Goal: Task Accomplishment & Management: Complete application form

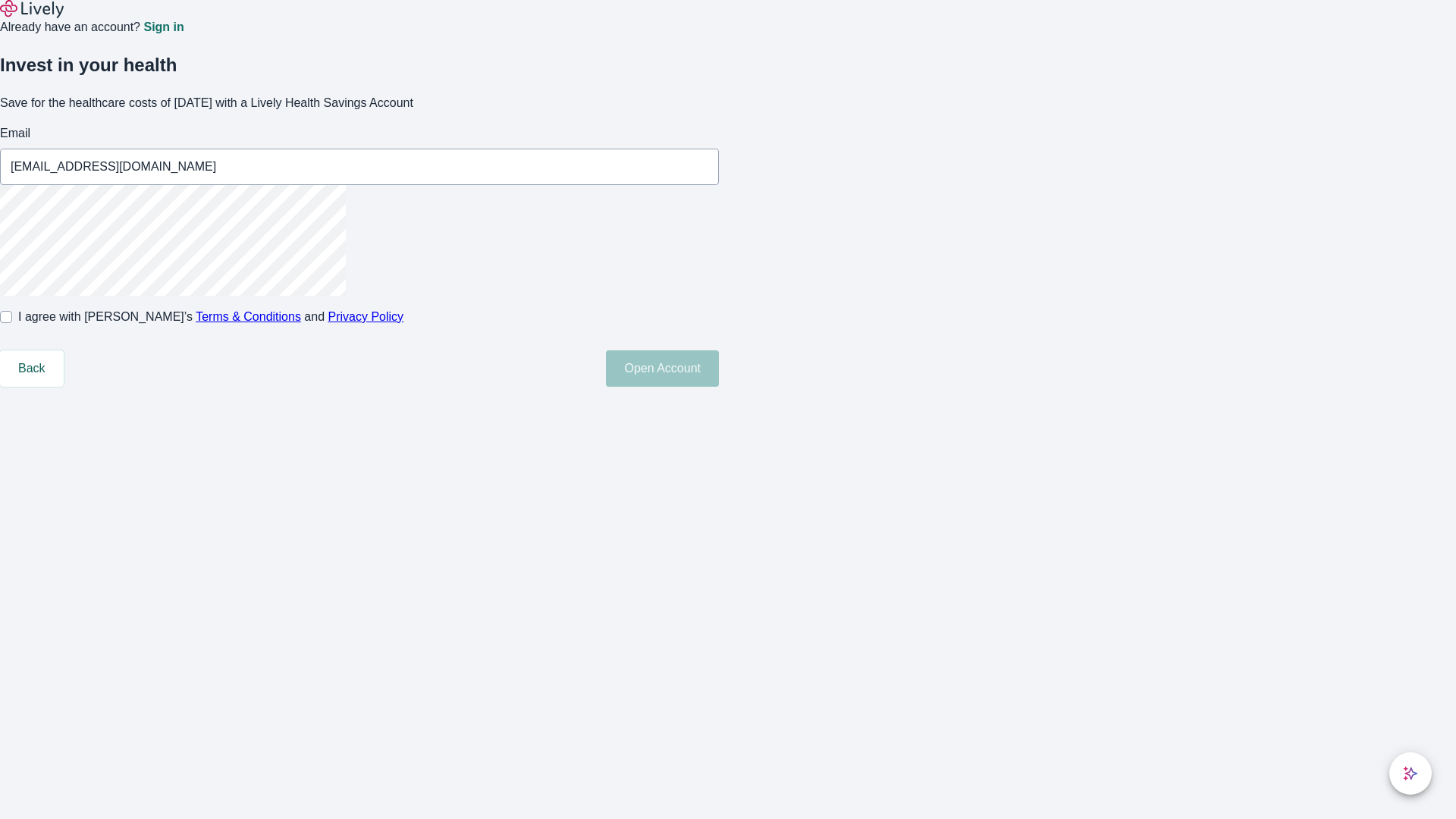
click at [12, 323] on input "I agree with Lively’s Terms & Conditions and Privacy Policy" at bounding box center [6, 317] width 12 height 12
checkbox input "true"
click at [719, 387] on button "Open Account" at bounding box center [662, 369] width 113 height 36
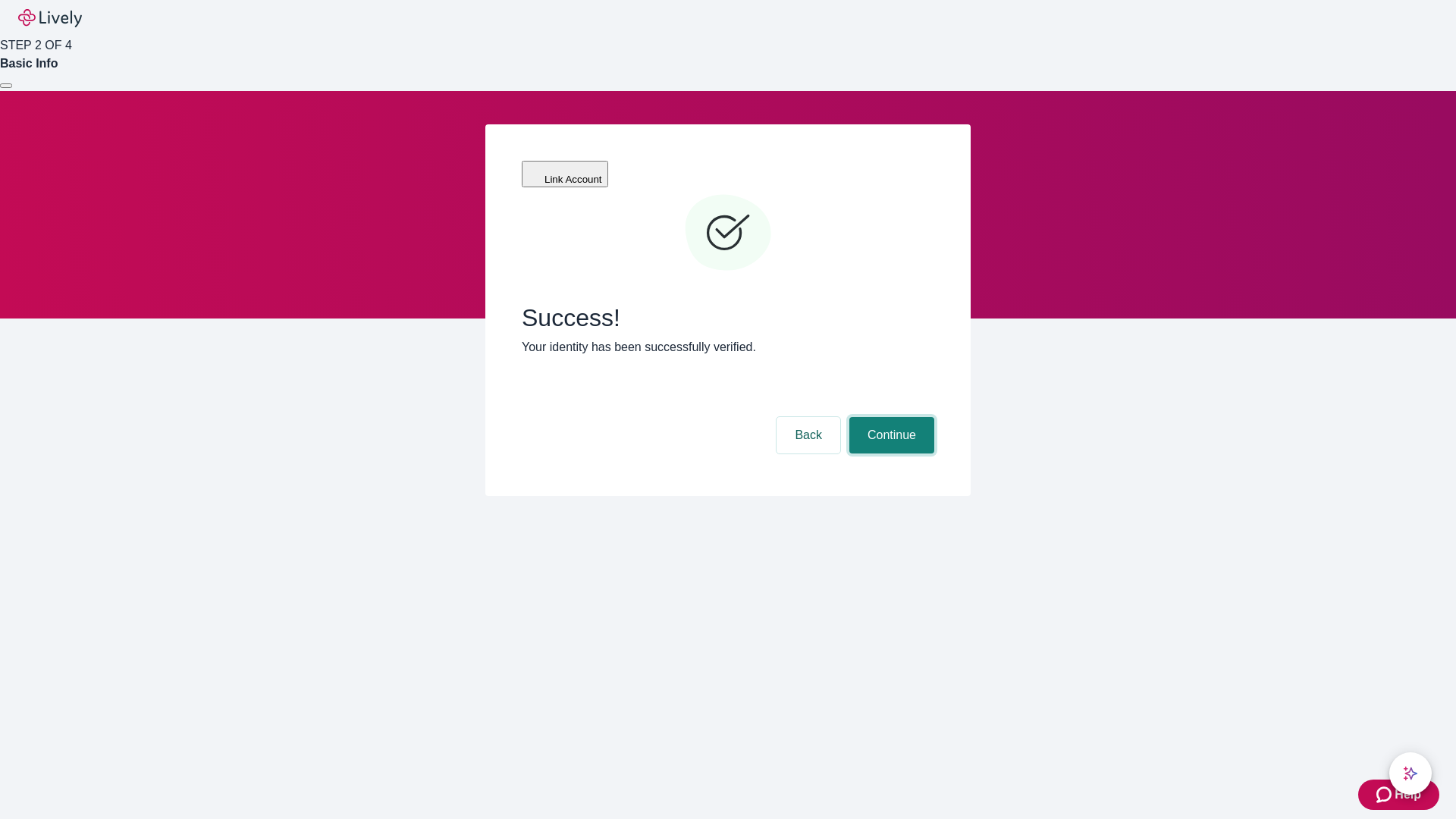
click at [889, 417] on button "Continue" at bounding box center [892, 435] width 85 height 36
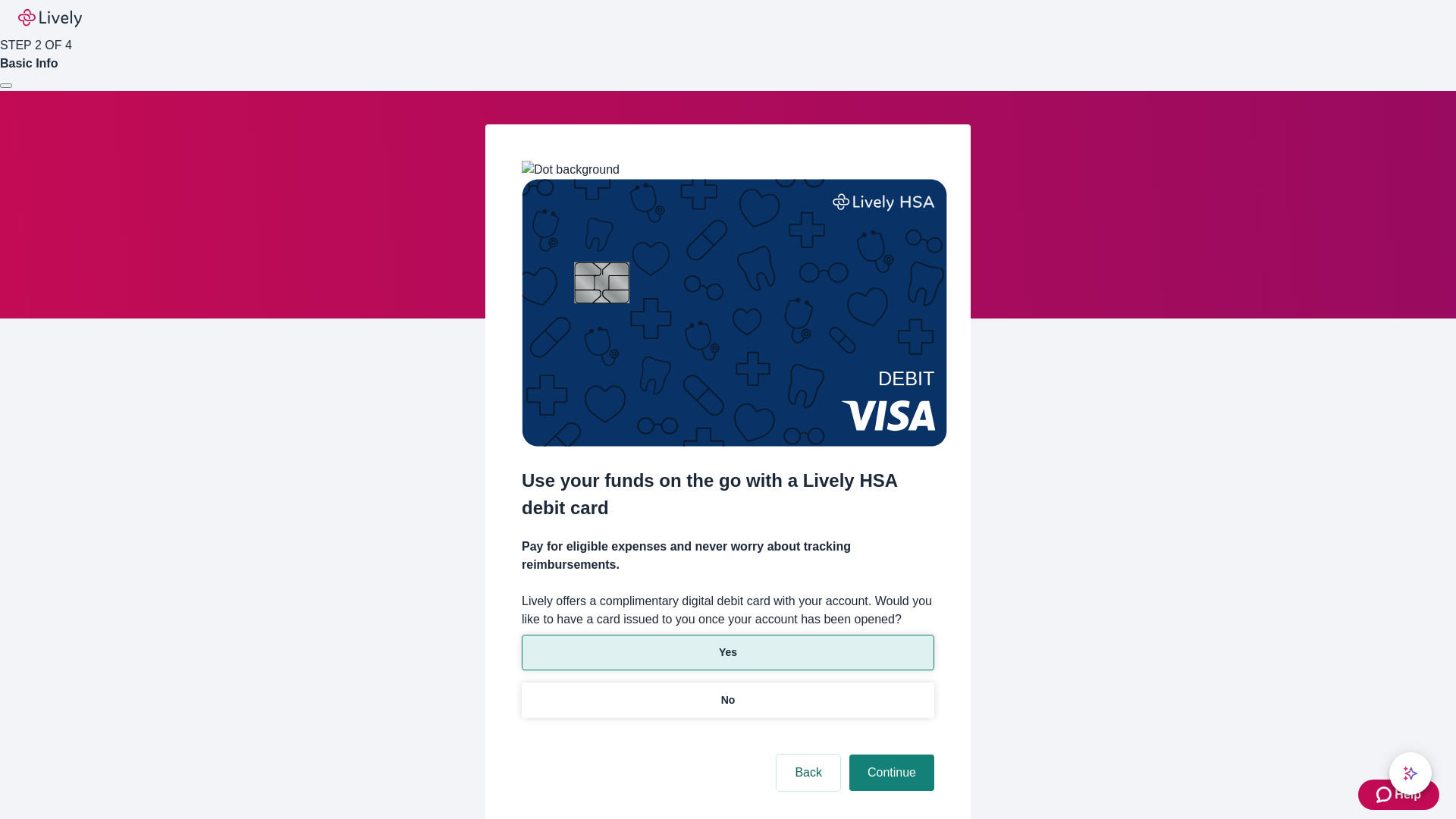
click at [728, 645] on p "Yes" at bounding box center [728, 652] width 18 height 16
click at [889, 755] on button "Continue" at bounding box center [892, 773] width 85 height 36
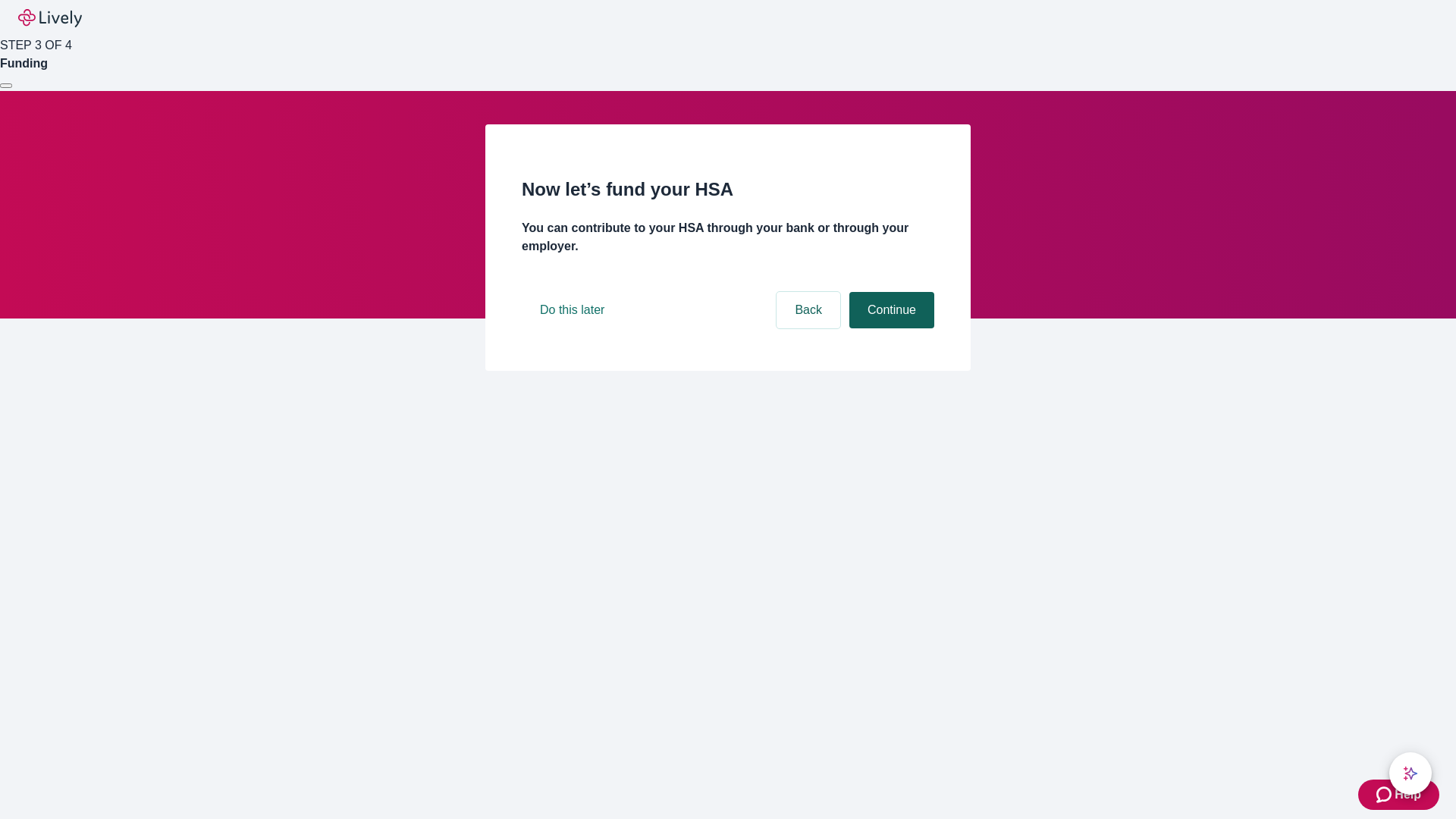
click at [889, 329] on button "Continue" at bounding box center [892, 310] width 85 height 36
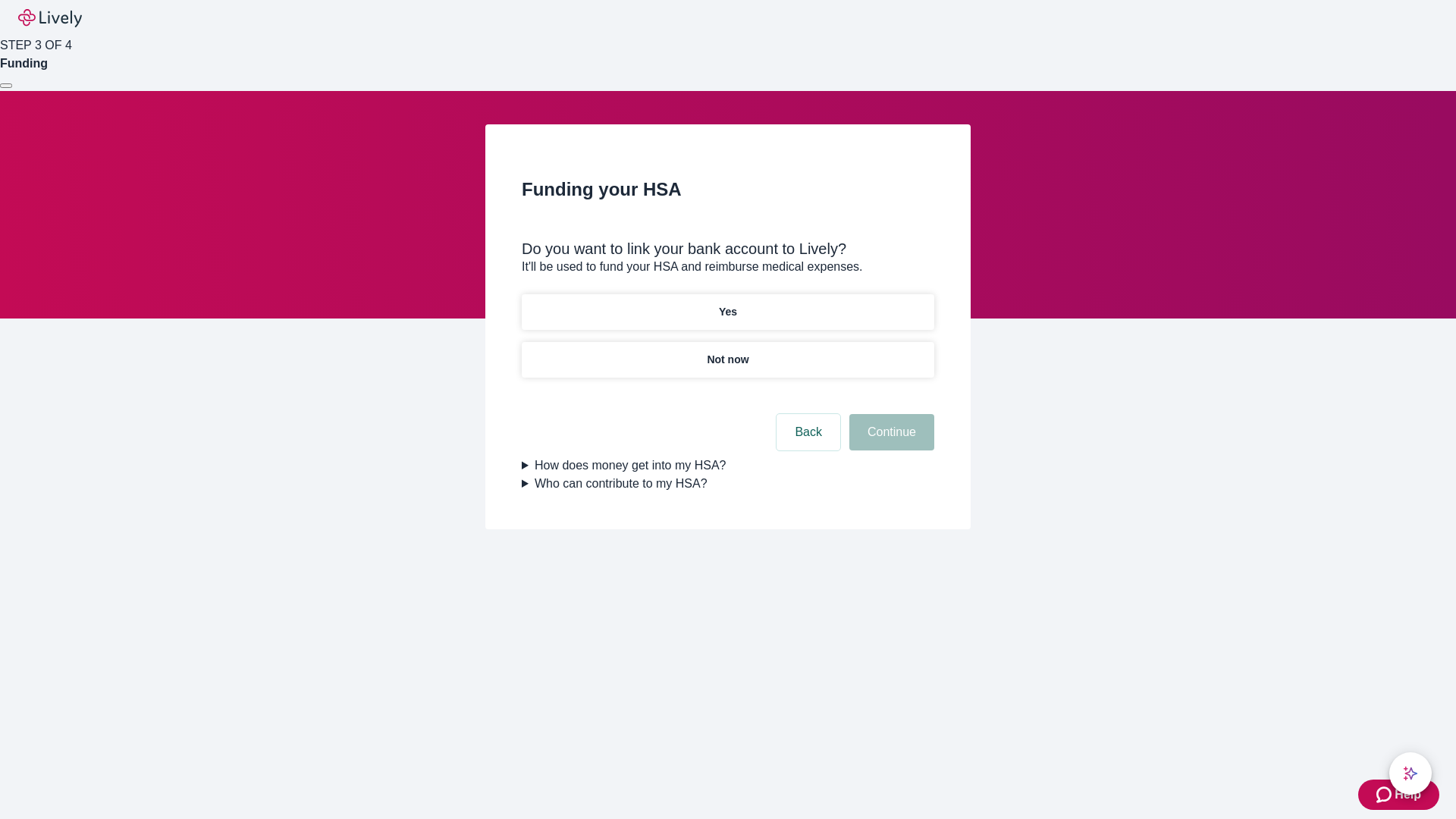
click at [728, 352] on p "Not now" at bounding box center [728, 360] width 42 height 16
click at [889, 442] on button "Continue" at bounding box center [892, 432] width 85 height 36
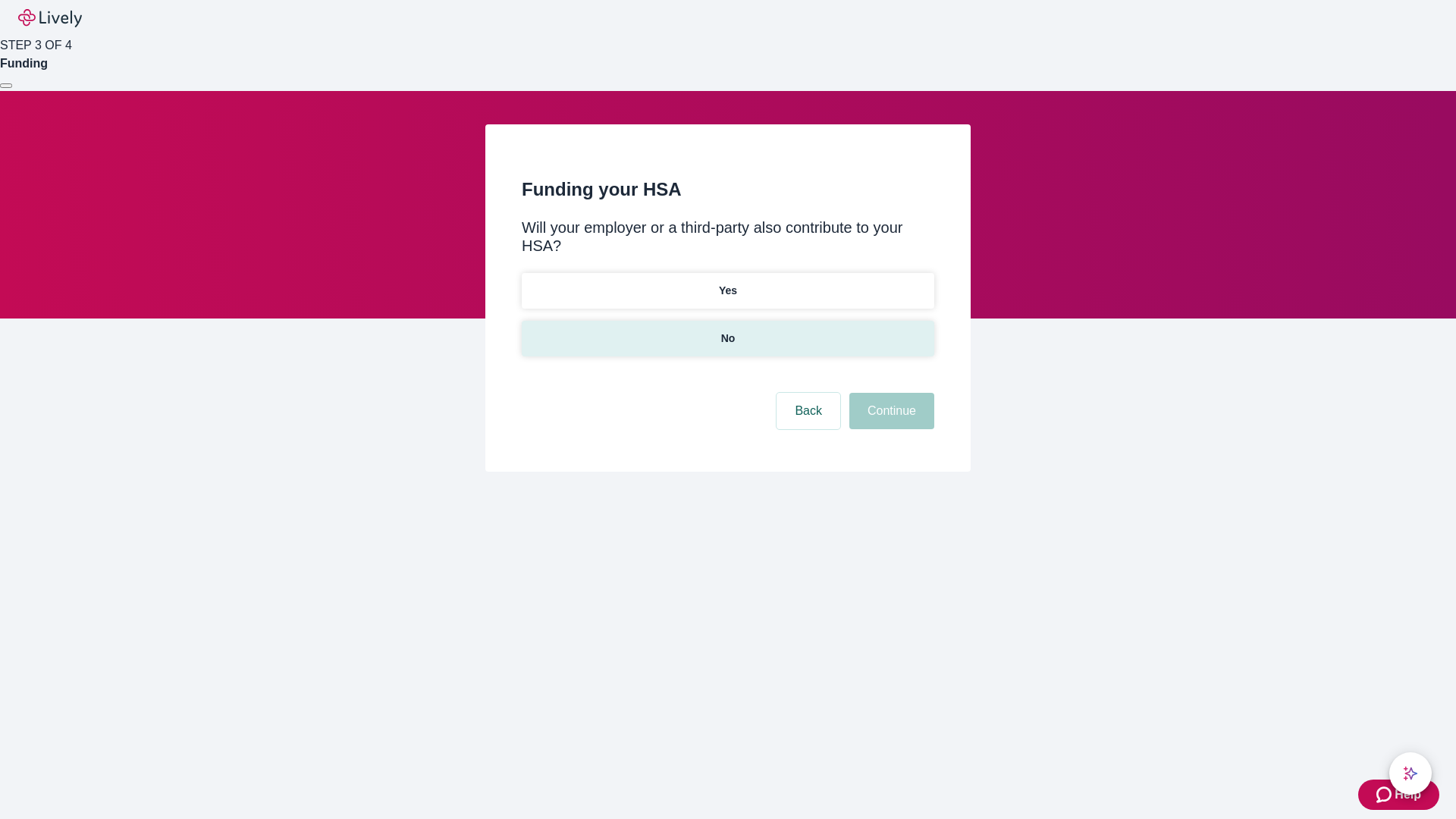
click at [728, 331] on p "No" at bounding box center [728, 339] width 14 height 16
click at [889, 393] on button "Continue" at bounding box center [892, 411] width 85 height 36
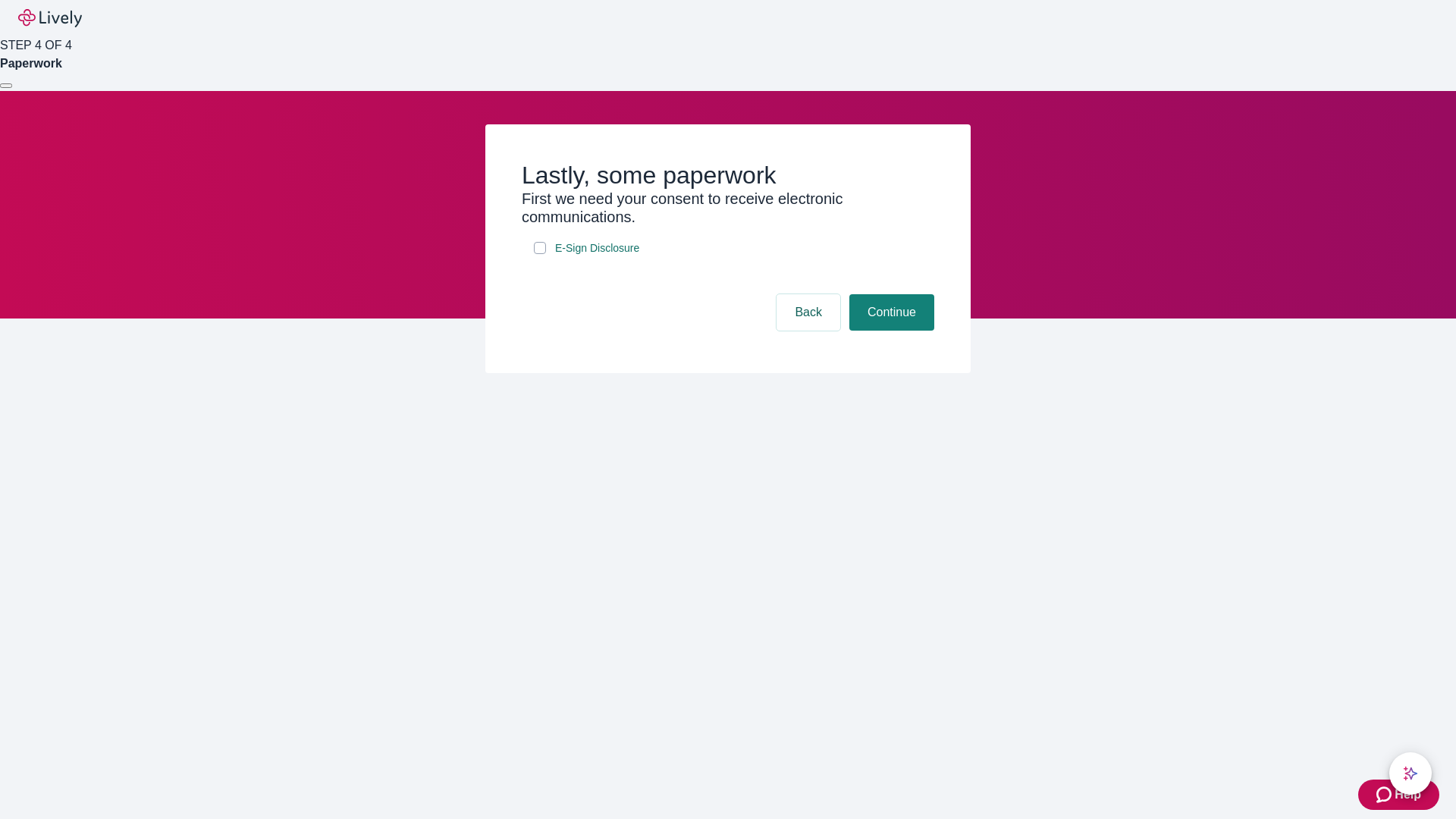
click at [540, 254] on input "E-Sign Disclosure" at bounding box center [539, 248] width 12 height 12
checkbox input "true"
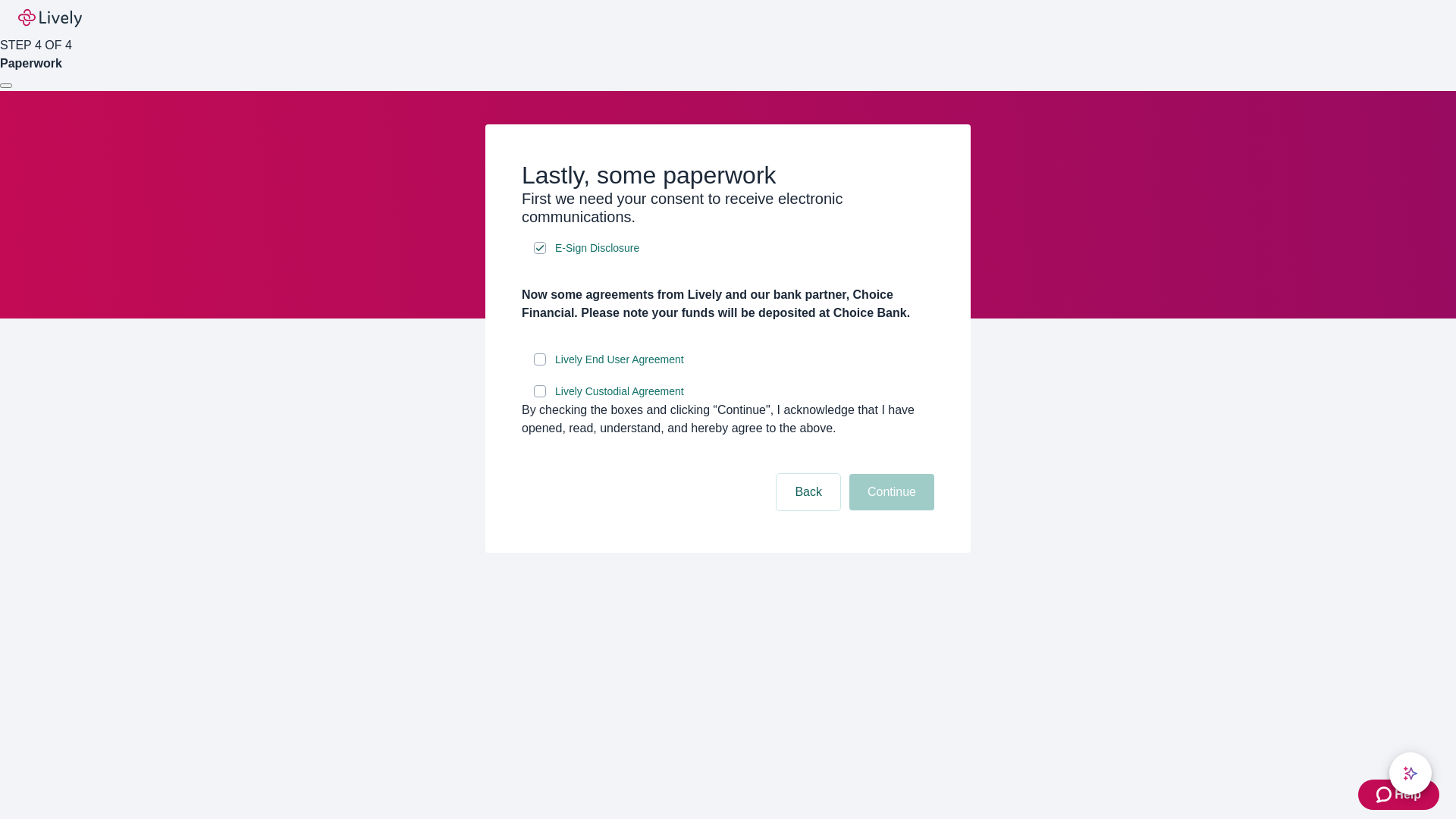
click at [540, 365] on input "Lively End User Agreement" at bounding box center [539, 359] width 12 height 12
checkbox input "true"
click at [540, 398] on input "Lively Custodial Agreement" at bounding box center [539, 391] width 12 height 12
checkbox input "true"
click at [889, 511] on button "Continue" at bounding box center [892, 492] width 85 height 36
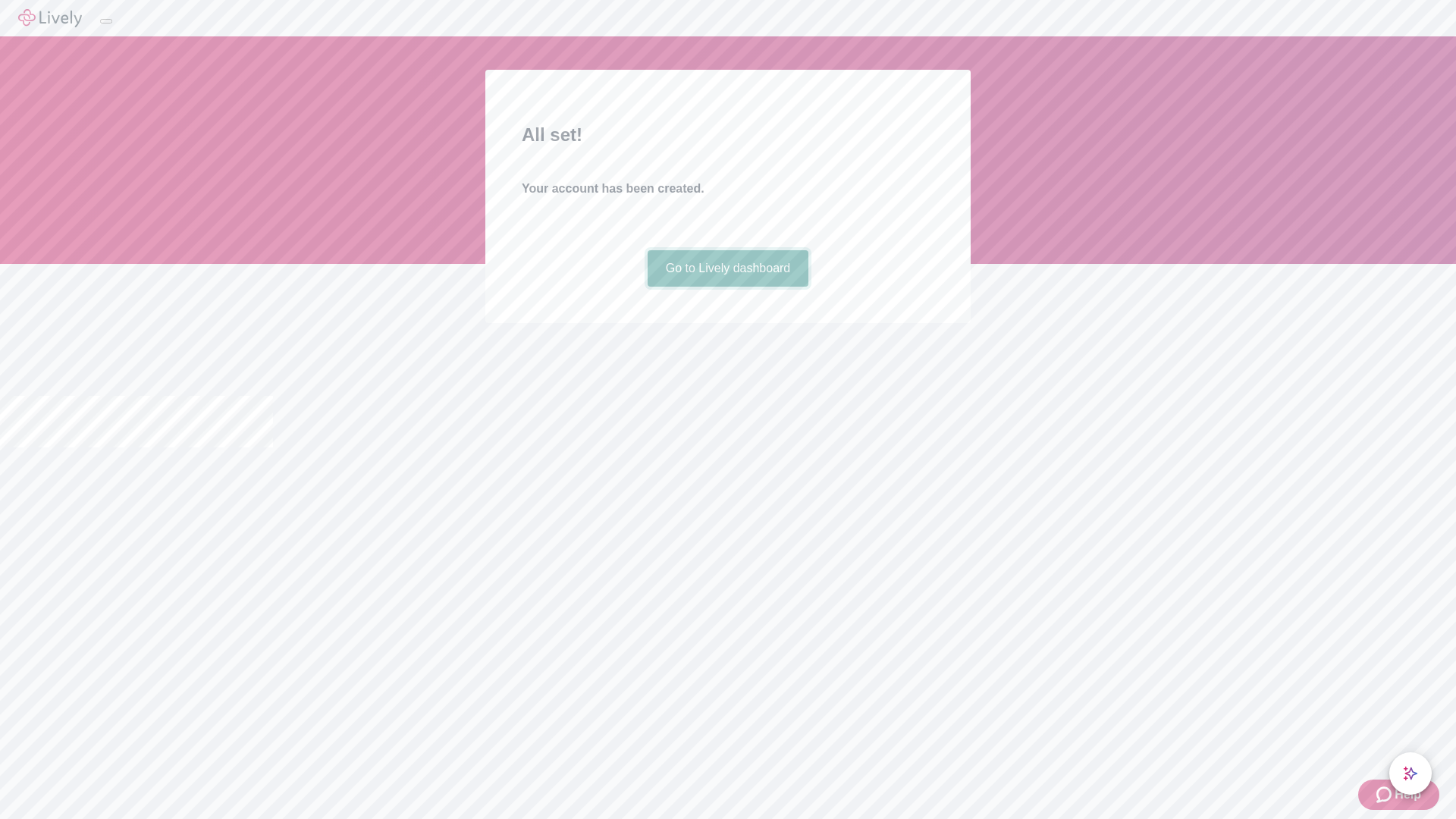
click at [728, 287] on link "Go to Lively dashboard" at bounding box center [728, 269] width 162 height 36
